Goal: Check status: Check status

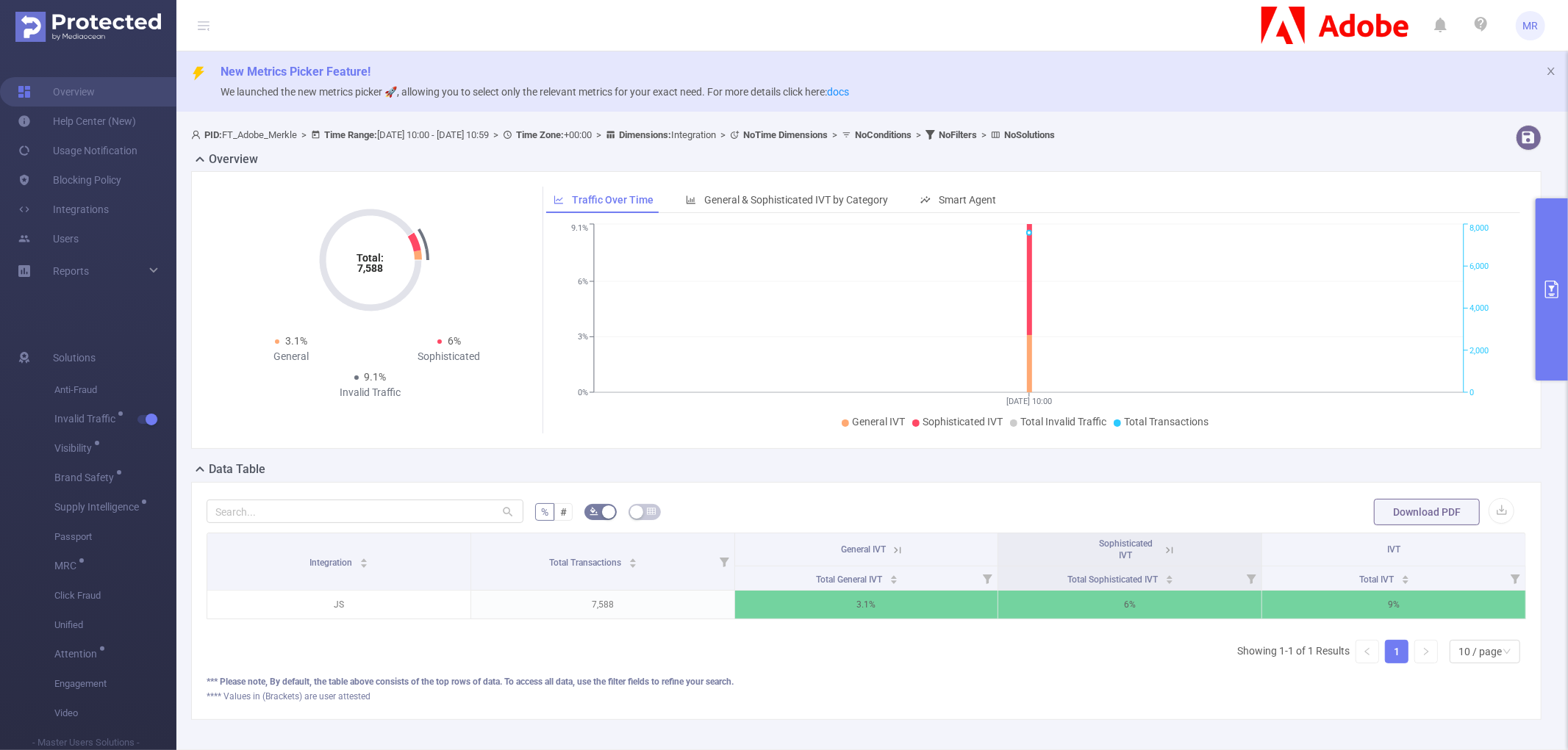
click at [1546, 241] on button "primary" at bounding box center [1552, 289] width 32 height 182
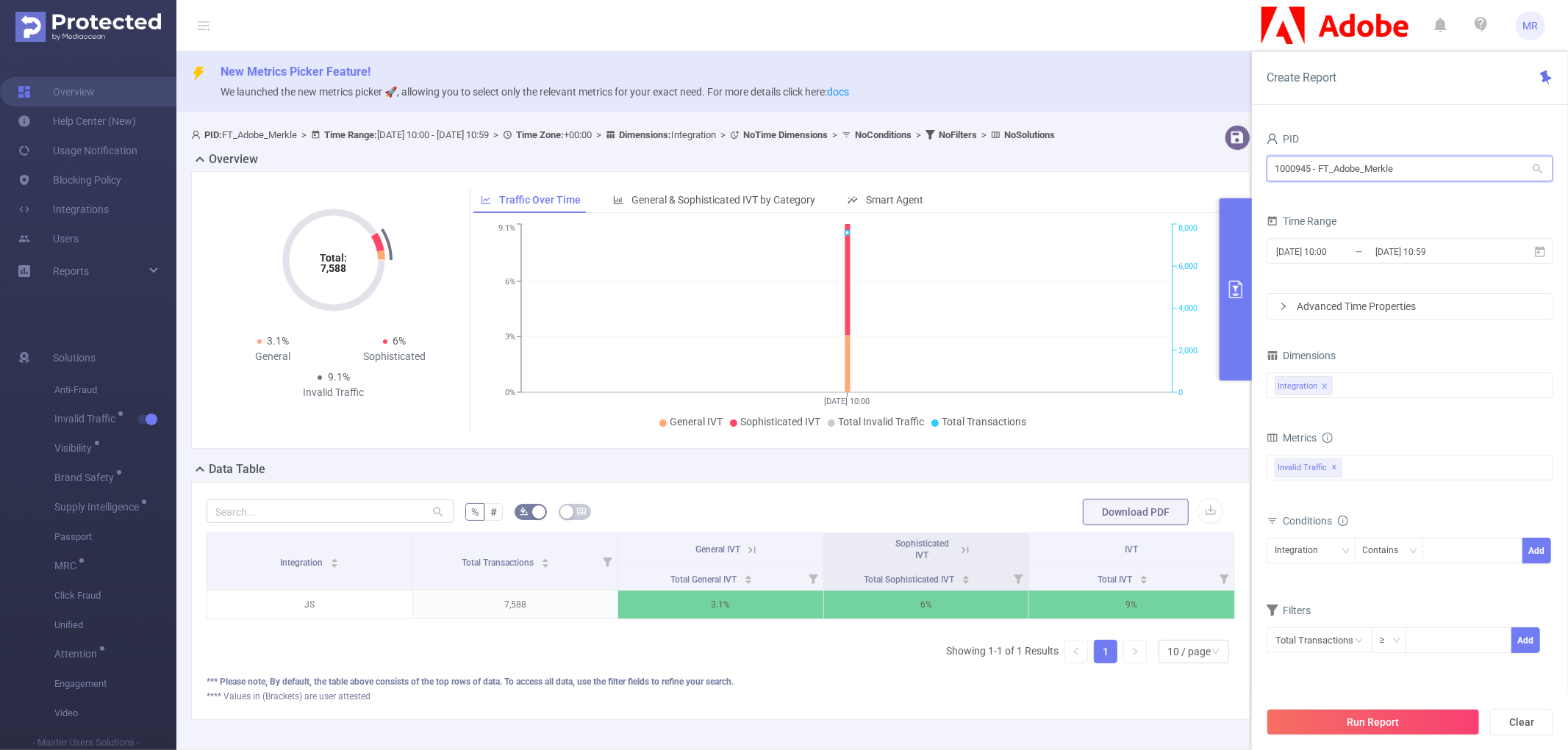
click at [1369, 159] on input "1000945 - FT_Adobe_Merkle" at bounding box center [1409, 168] width 286 height 26
type input "ד"
click at [1380, 167] on input "spring" at bounding box center [1409, 168] width 286 height 26
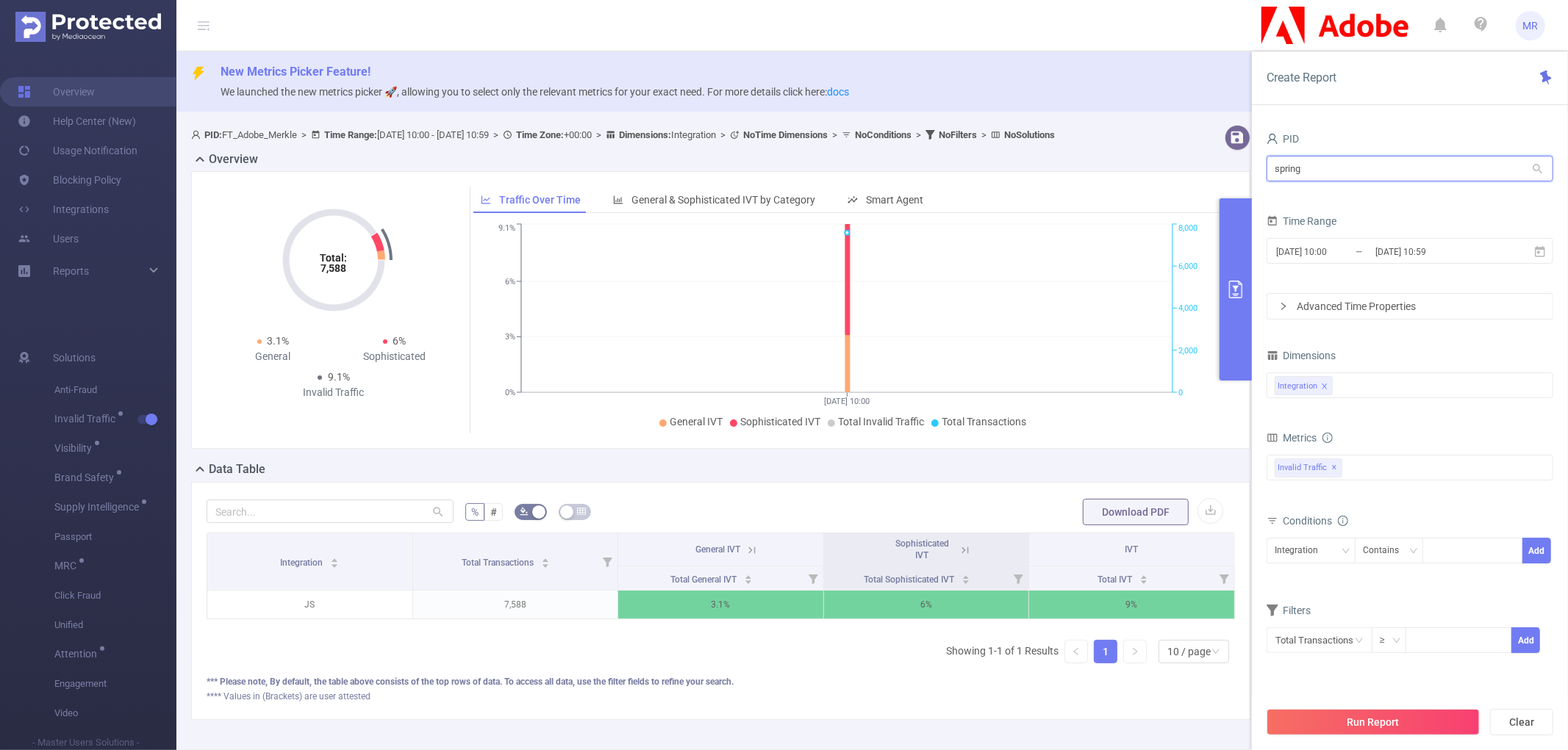
click at [1380, 167] on input "spring" at bounding box center [1409, 168] width 286 height 26
type input "426"
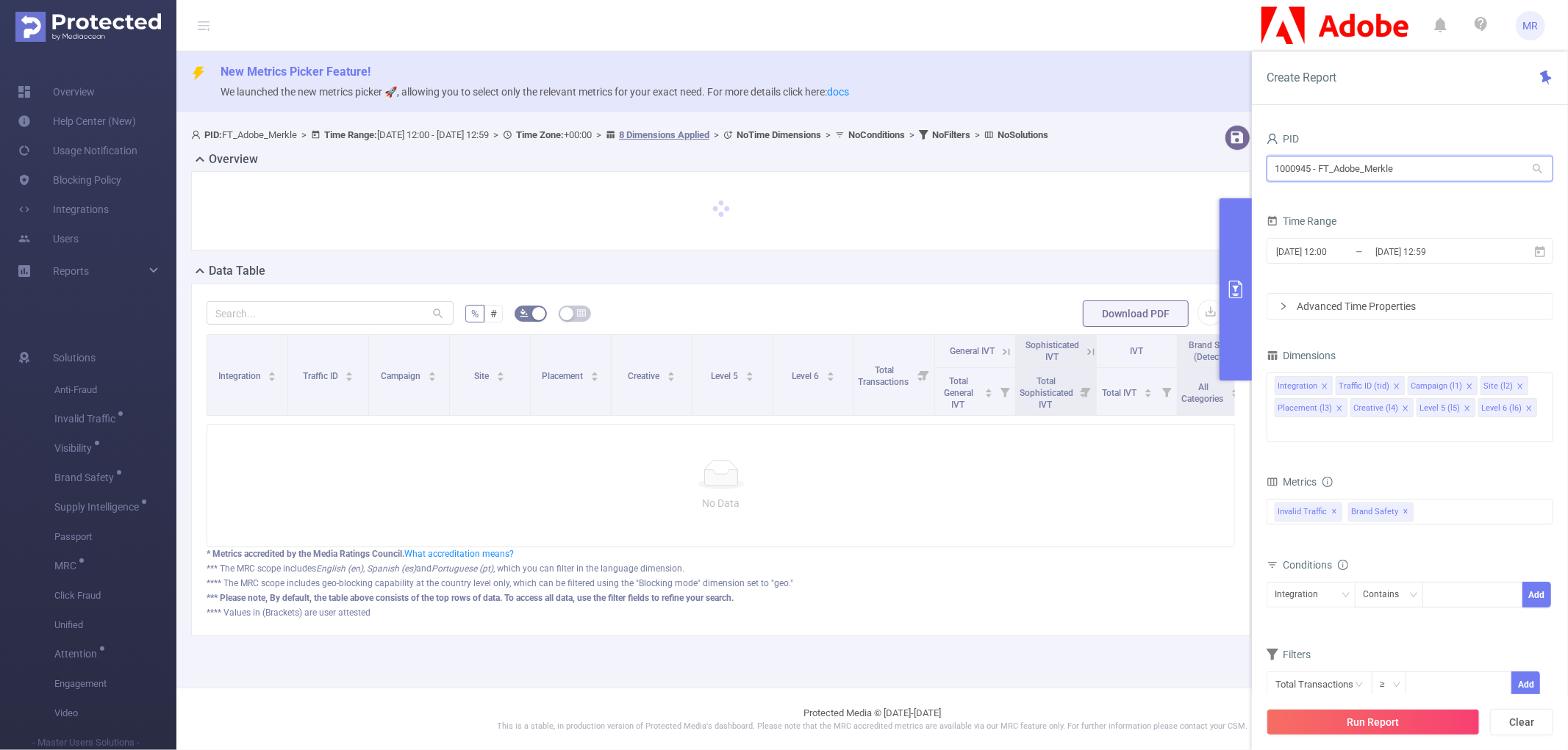
click at [1310, 160] on input "1000945 - FT_Adobe_Merkle" at bounding box center [1409, 168] width 286 height 26
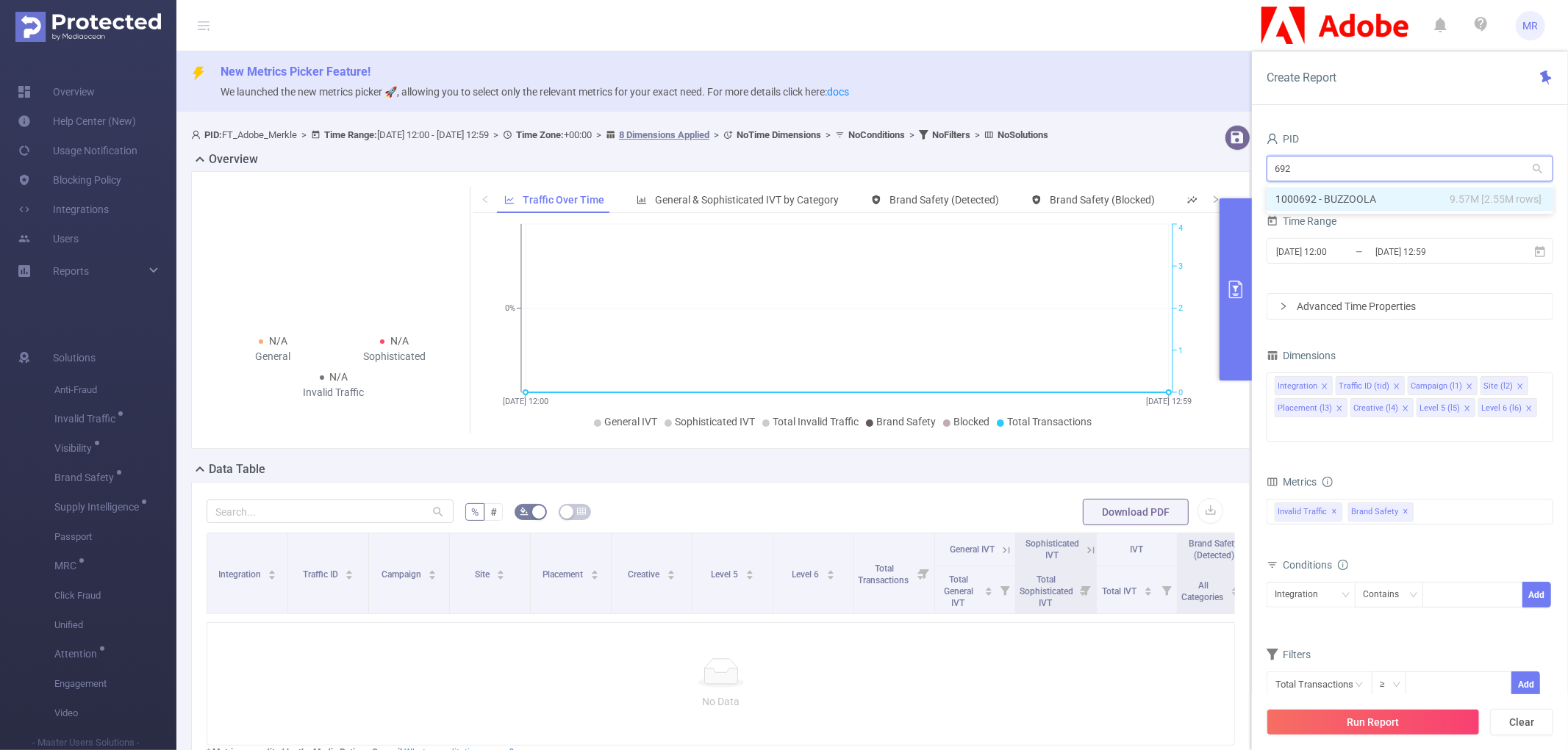
type input "692"
click at [1340, 153] on div "692 692" at bounding box center [1409, 170] width 286 height 35
click at [1335, 162] on input "692" at bounding box center [1409, 168] width 286 height 26
